Goal: Obtain resource: Obtain resource

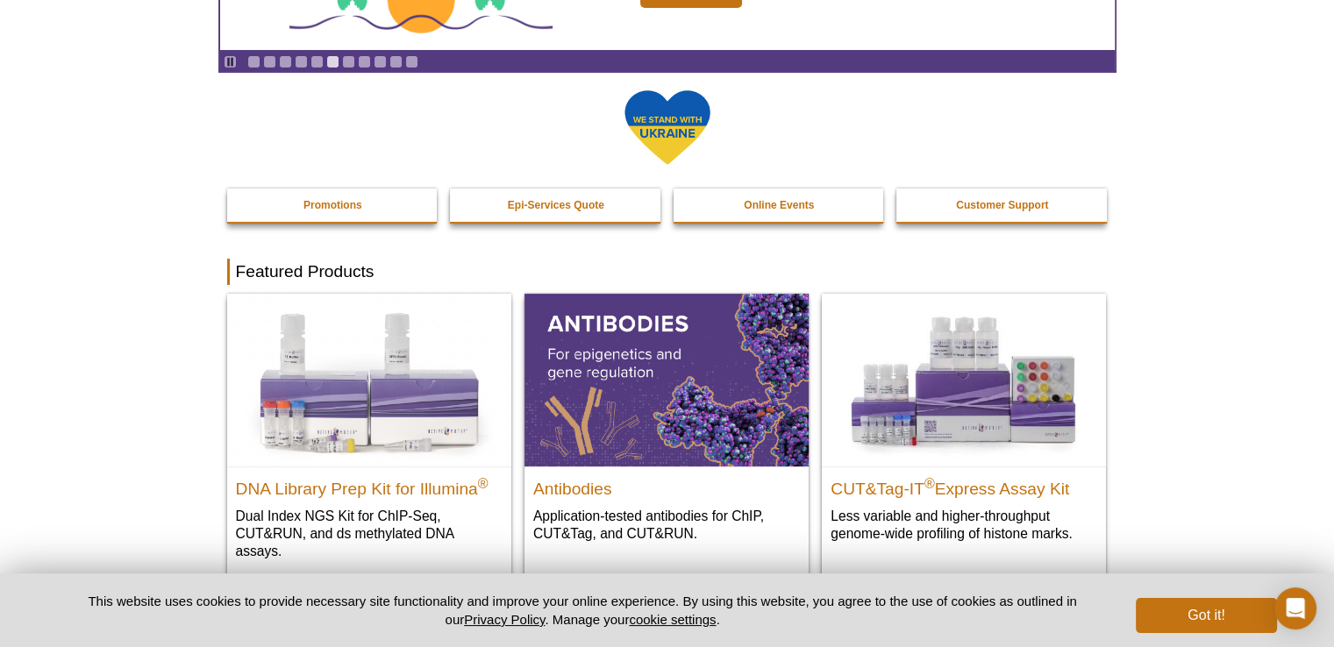
scroll to position [351, 0]
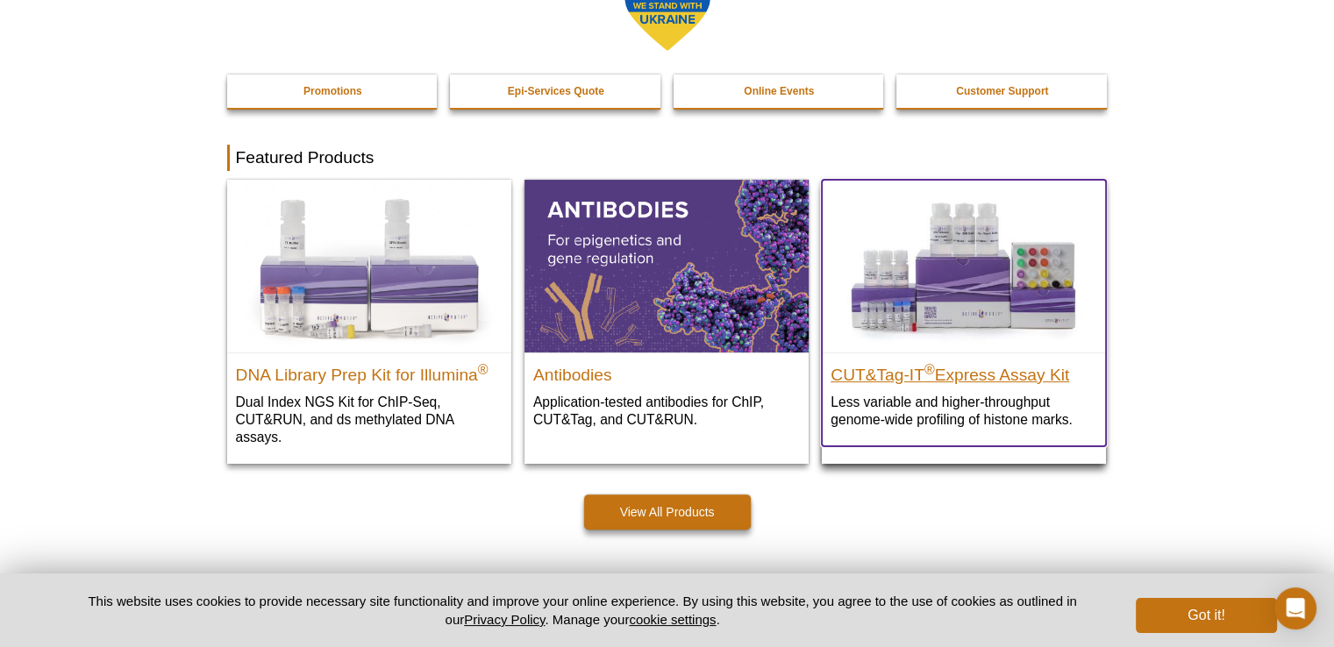
click at [892, 372] on h2 "CUT&Tag-IT ® Express Assay Kit" at bounding box center [964, 371] width 267 height 26
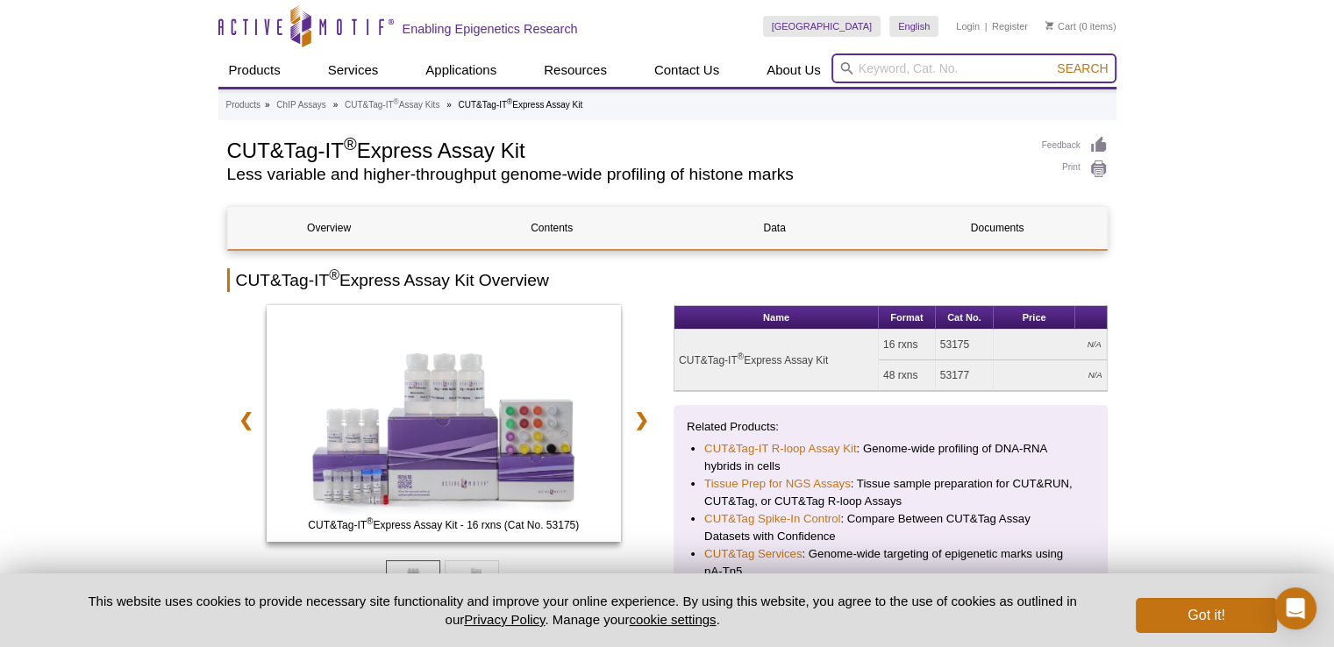
click at [888, 66] on input "search" at bounding box center [974, 69] width 285 height 30
paste input "CUT&Tag-IT™ R-loop Assay Kit Catalog No. 53167"
type input "53167"
click at [1052, 61] on button "Search" at bounding box center [1082, 69] width 61 height 16
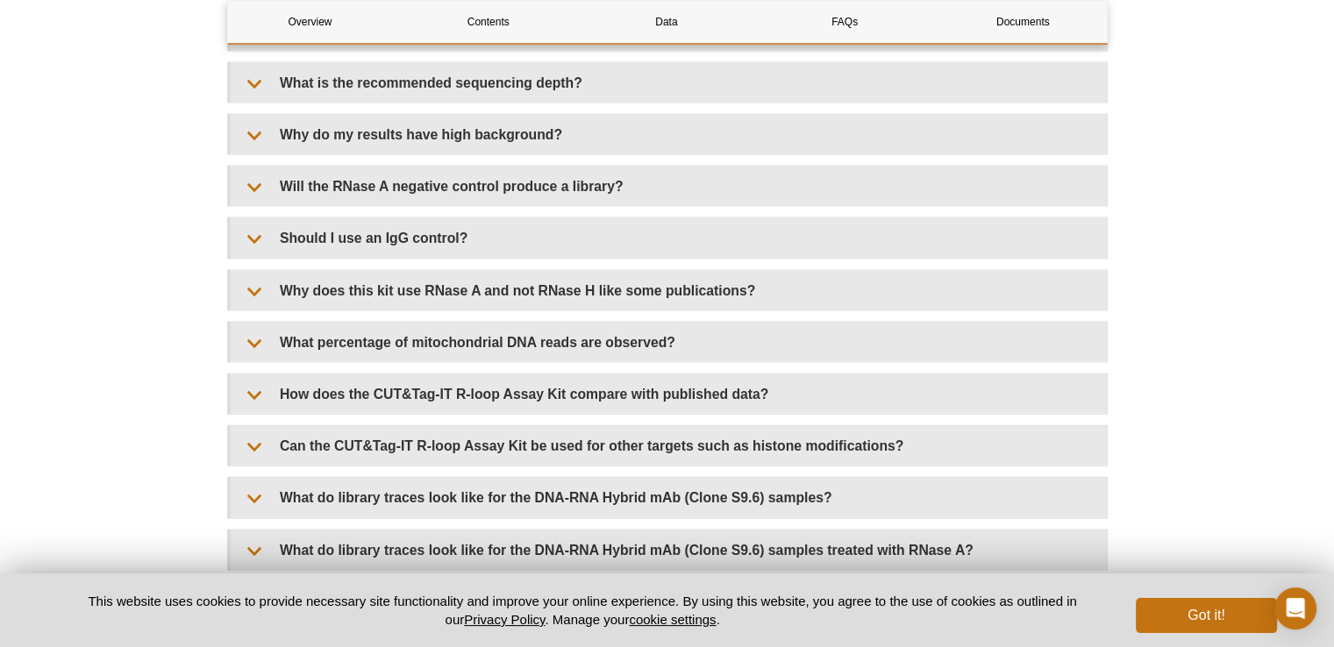
scroll to position [4035, 0]
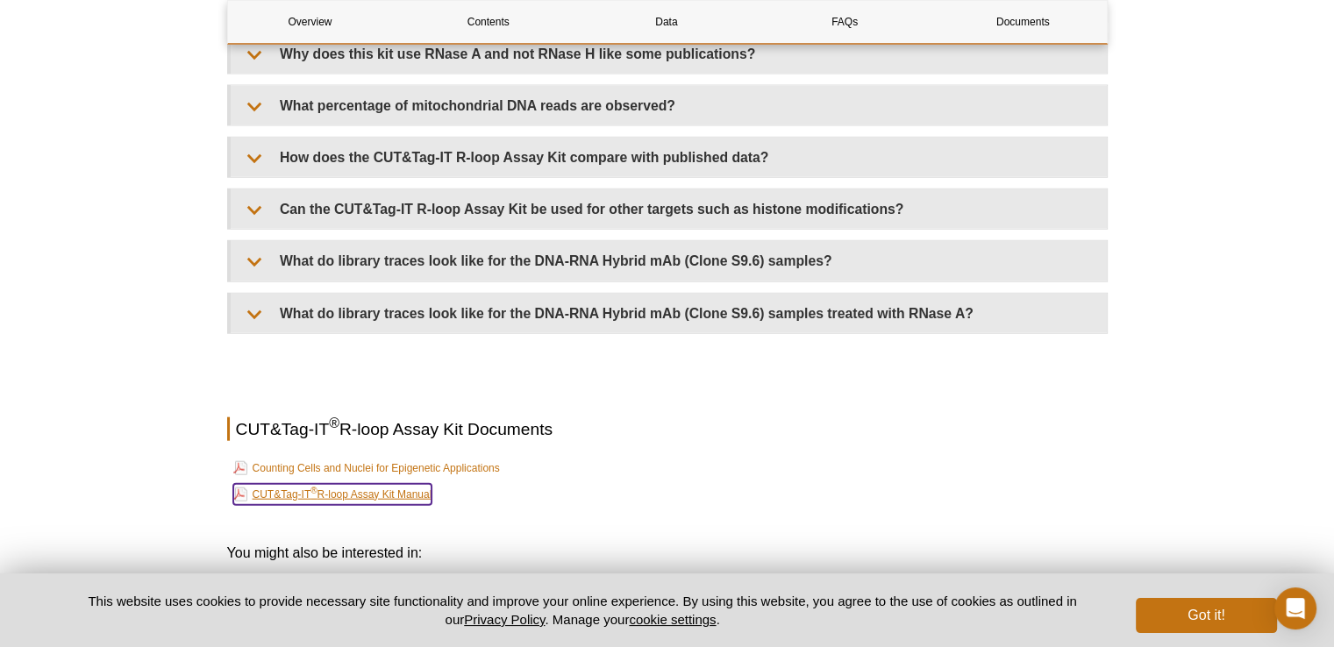
click at [295, 484] on link "CUT&Tag-IT ® R-loop Assay Kit Manual" at bounding box center [332, 494] width 199 height 21
